Goal: Obtain resource: Download file/media

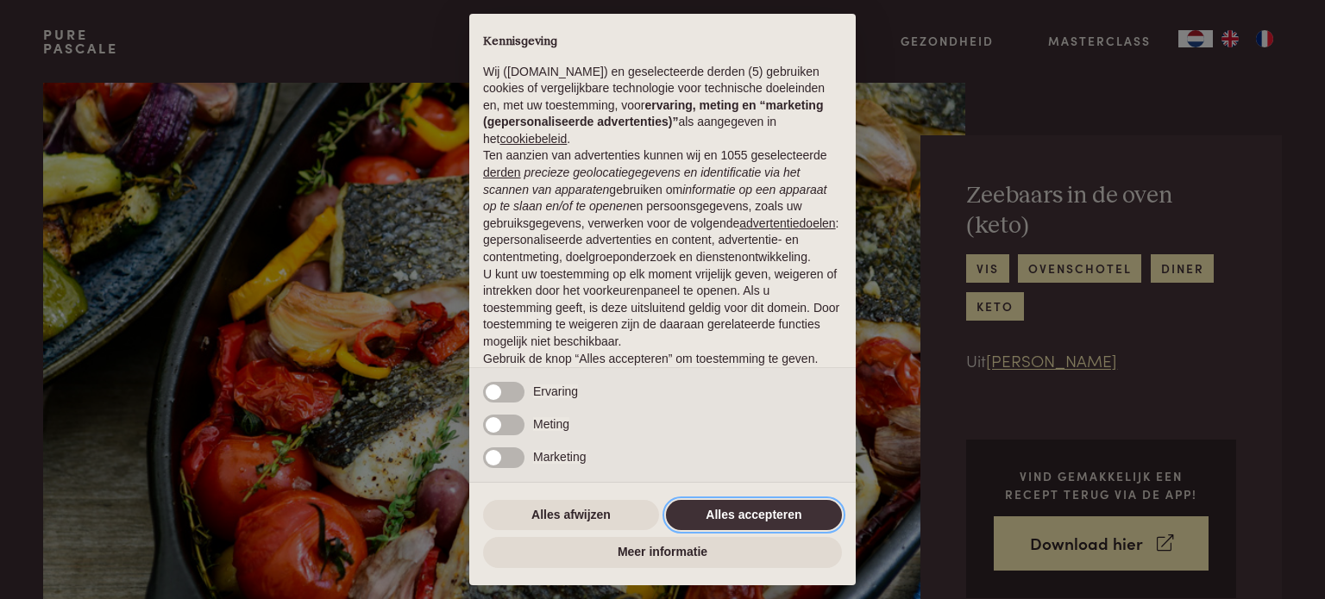
click at [747, 526] on button "Alles accepteren" at bounding box center [754, 515] width 176 height 31
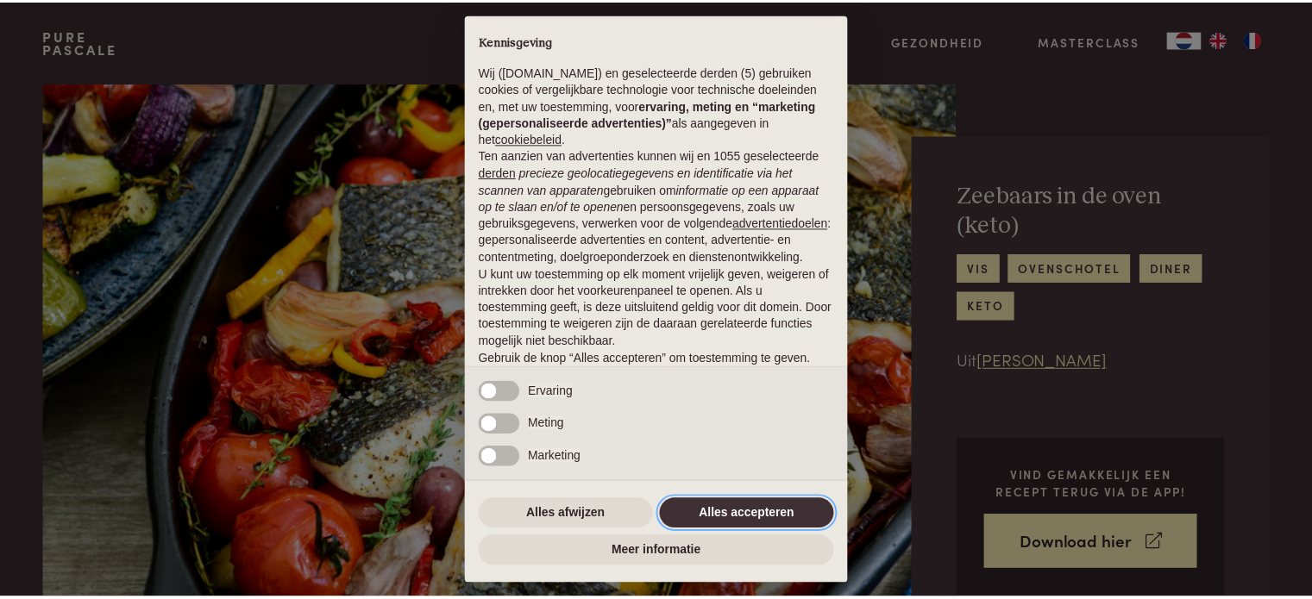
scroll to position [93, 0]
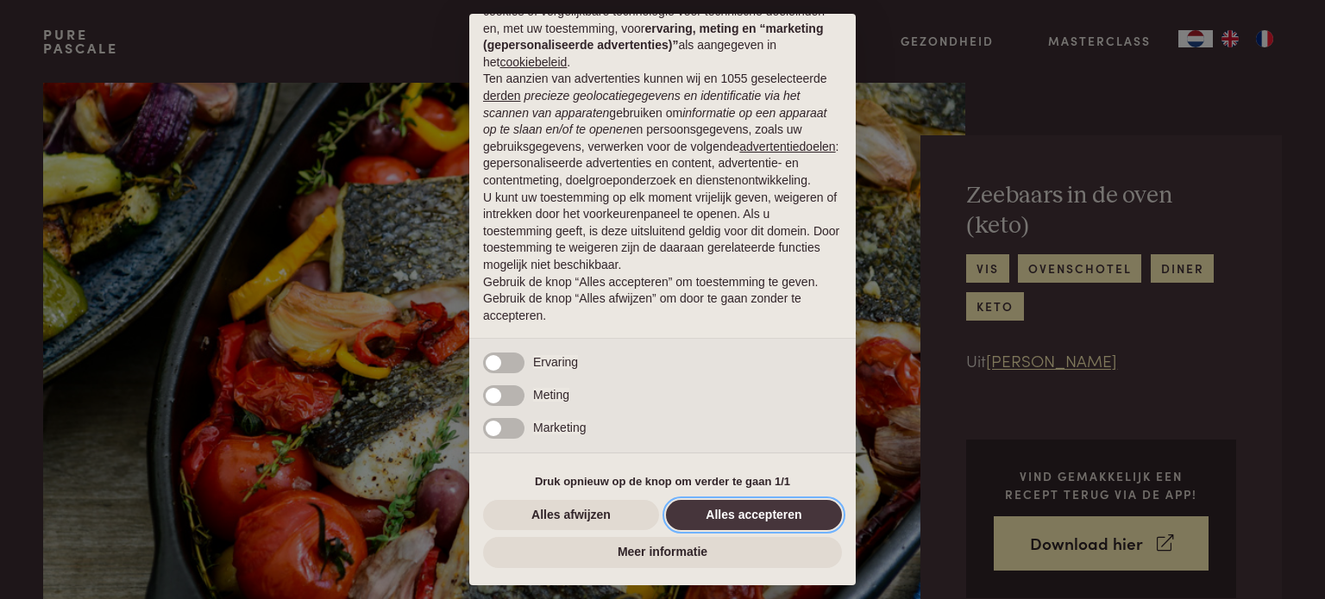
click at [762, 520] on button "Alles accepteren" at bounding box center [754, 515] width 176 height 31
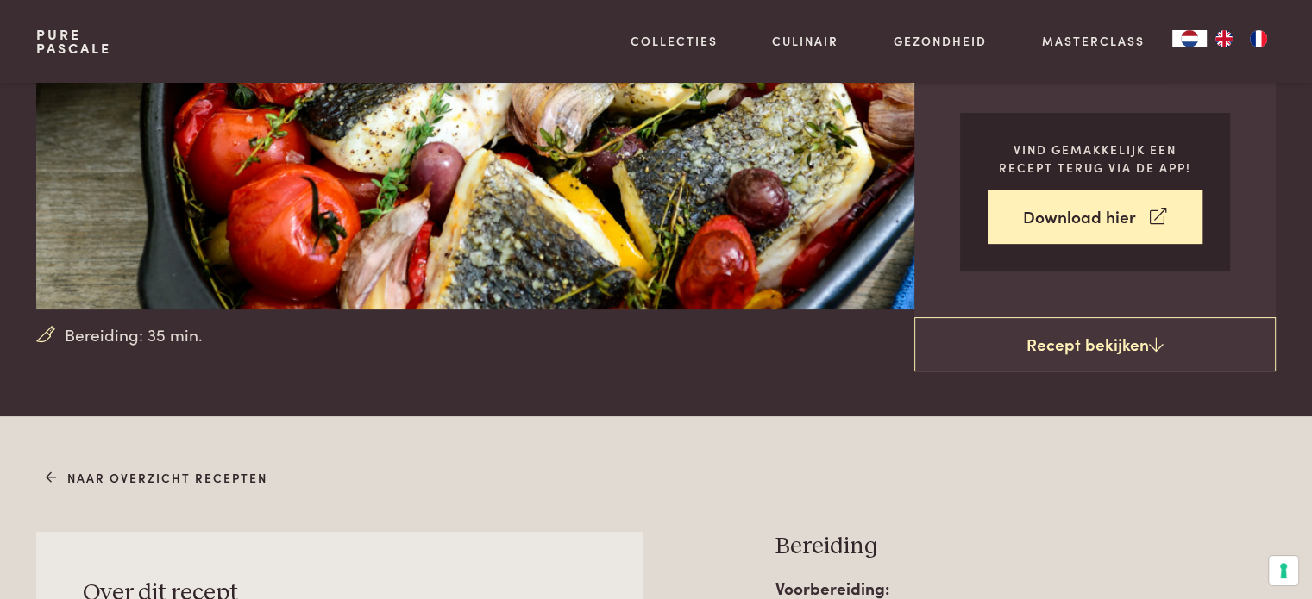
scroll to position [328, 0]
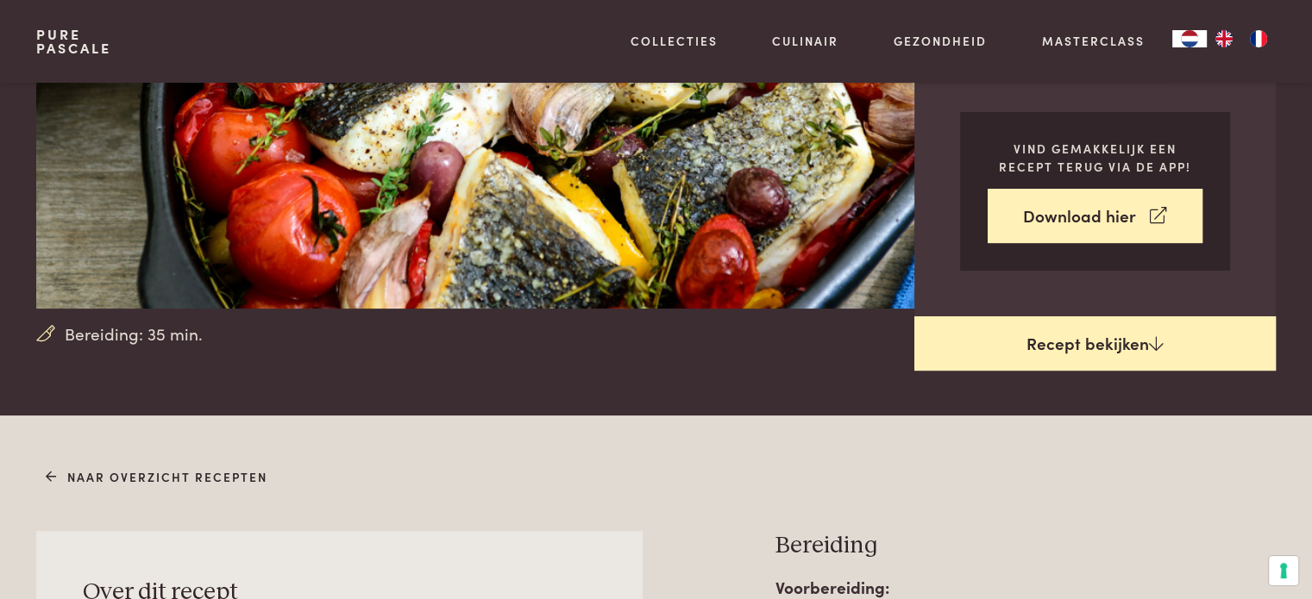
click at [1140, 321] on link "Recept bekijken" at bounding box center [1094, 344] width 361 height 55
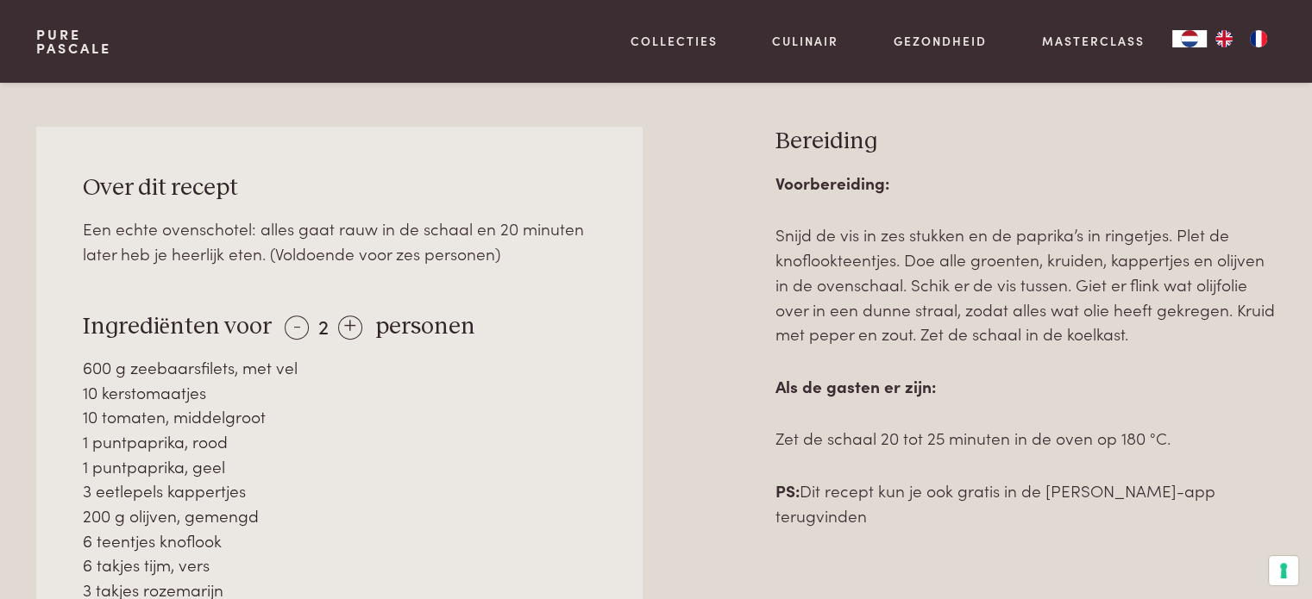
scroll to position [733, 0]
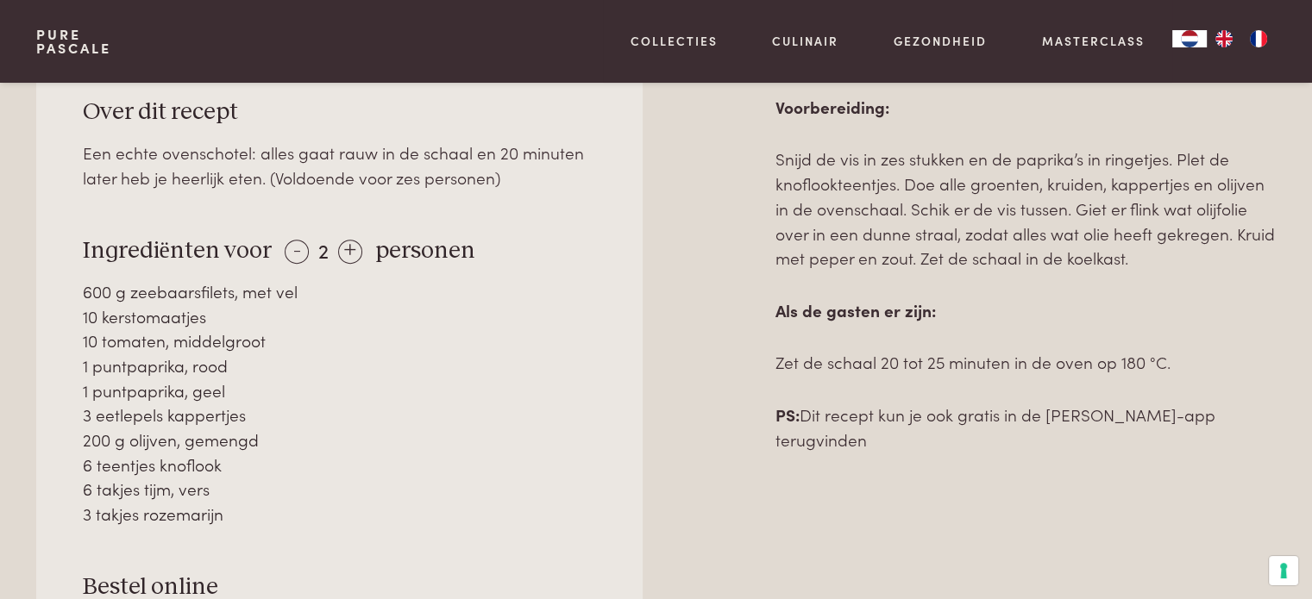
scroll to position [811, 0]
click at [342, 237] on div "+" at bounding box center [350, 249] width 24 height 24
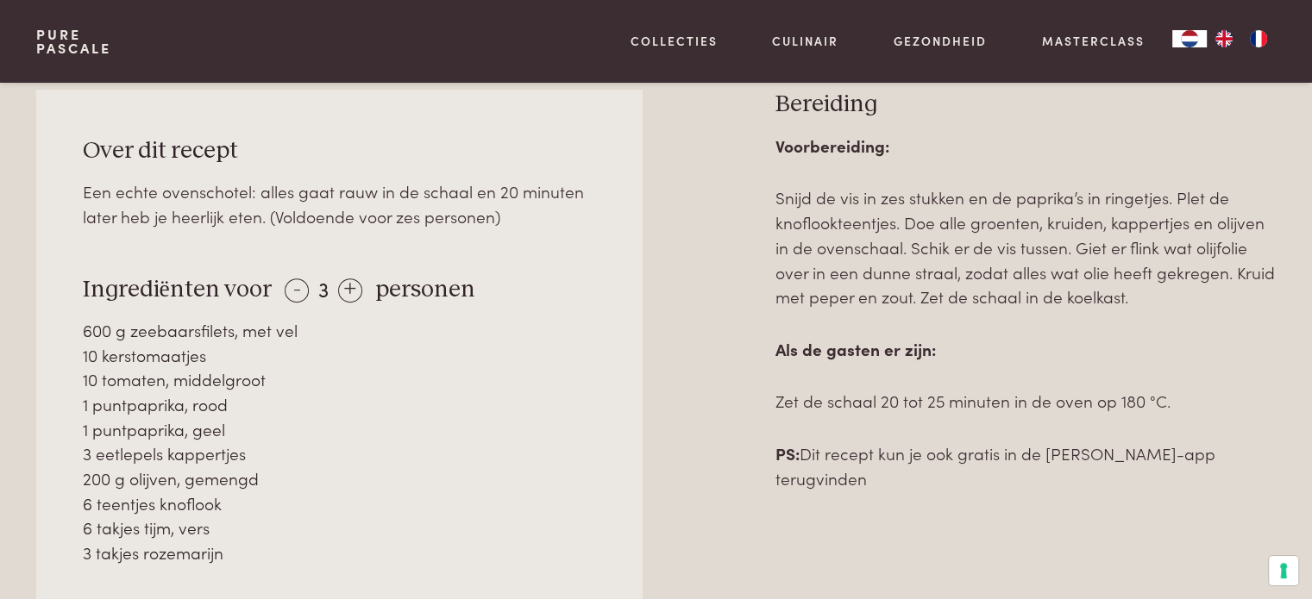
scroll to position [770, 0]
click at [453, 317] on div "600 g zeebaarsfilets, met vel" at bounding box center [340, 329] width 514 height 25
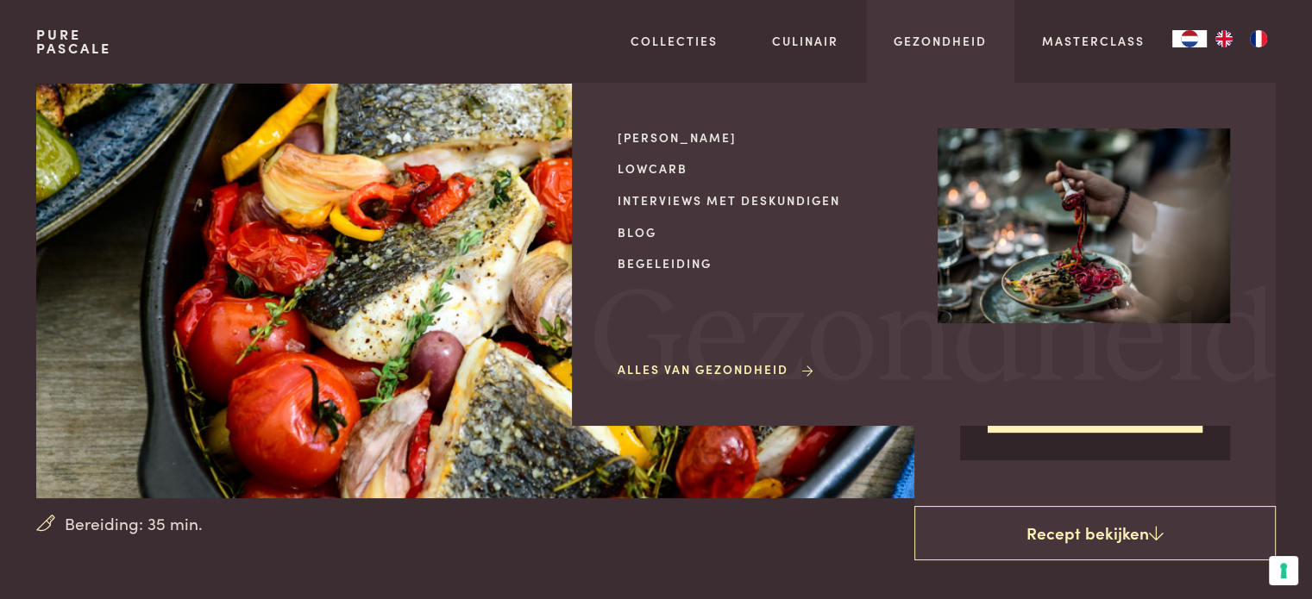
scroll to position [0, 0]
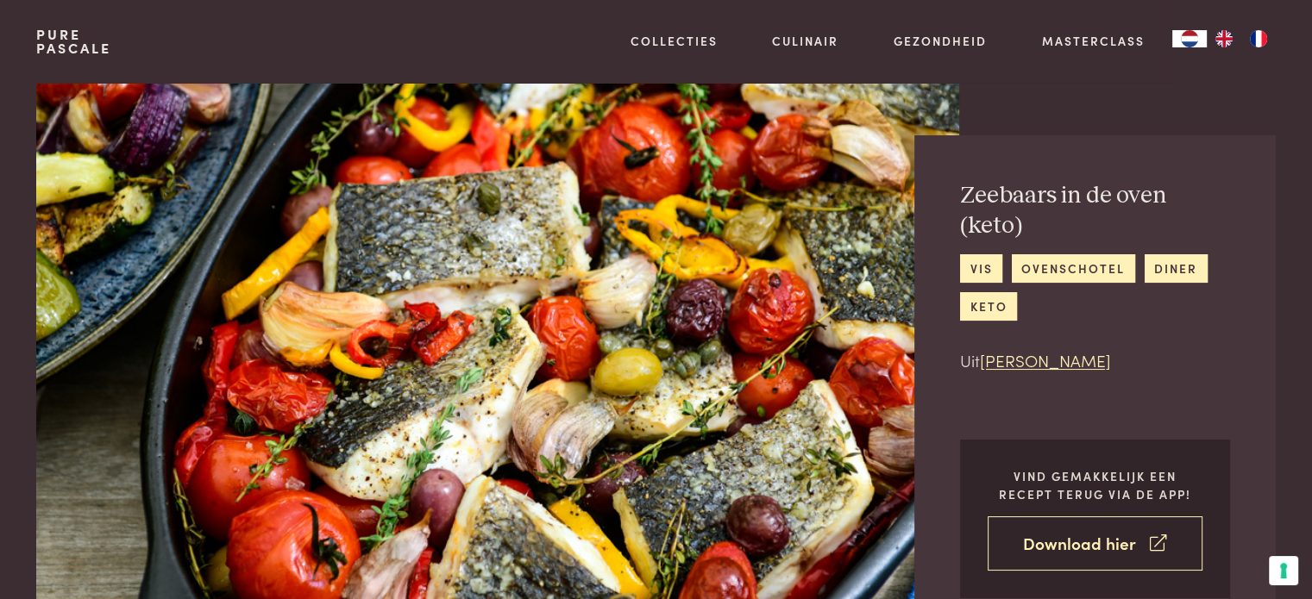
click at [1093, 524] on link "Download hier" at bounding box center [1095, 544] width 215 height 54
